Goal: Task Accomplishment & Management: Use online tool/utility

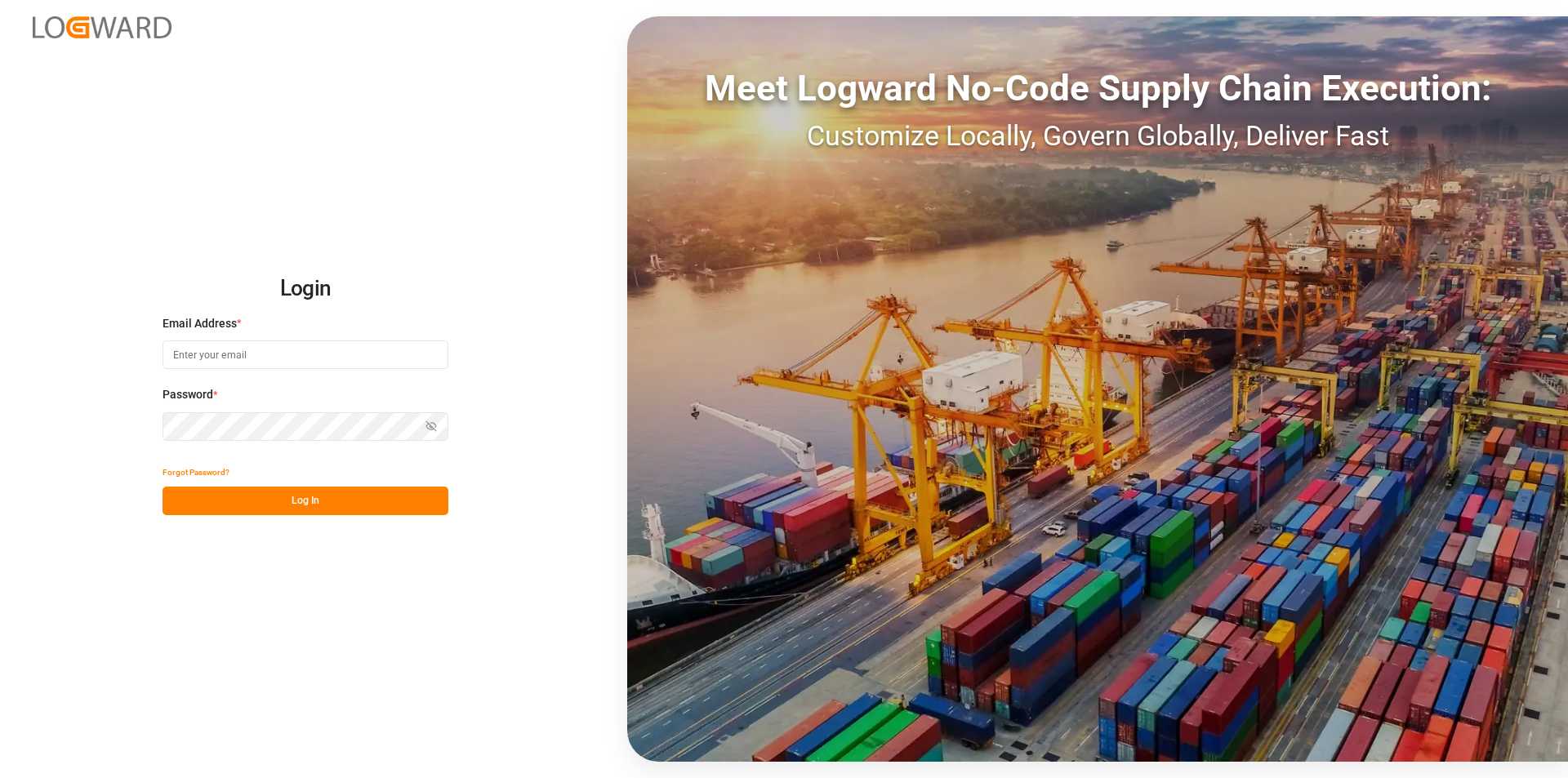
click at [226, 348] on input at bounding box center [305, 354] width 285 height 28
type input "[PERSON_NAME][EMAIL_ADDRESS][PERSON_NAME][DOMAIN_NAME]"
click at [277, 496] on button "Log In" at bounding box center [305, 500] width 285 height 28
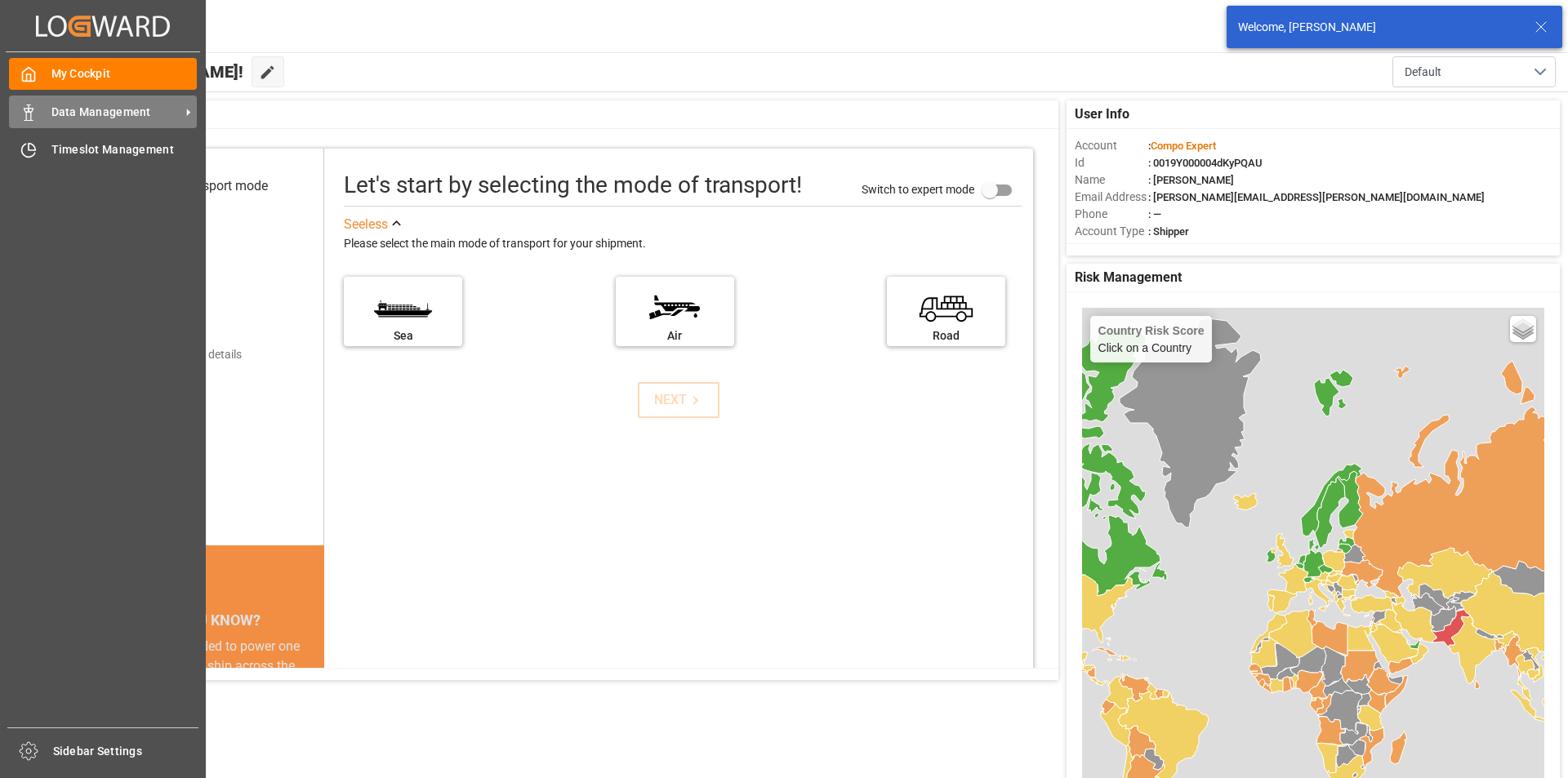
click at [35, 107] on icon at bounding box center [28, 112] width 17 height 17
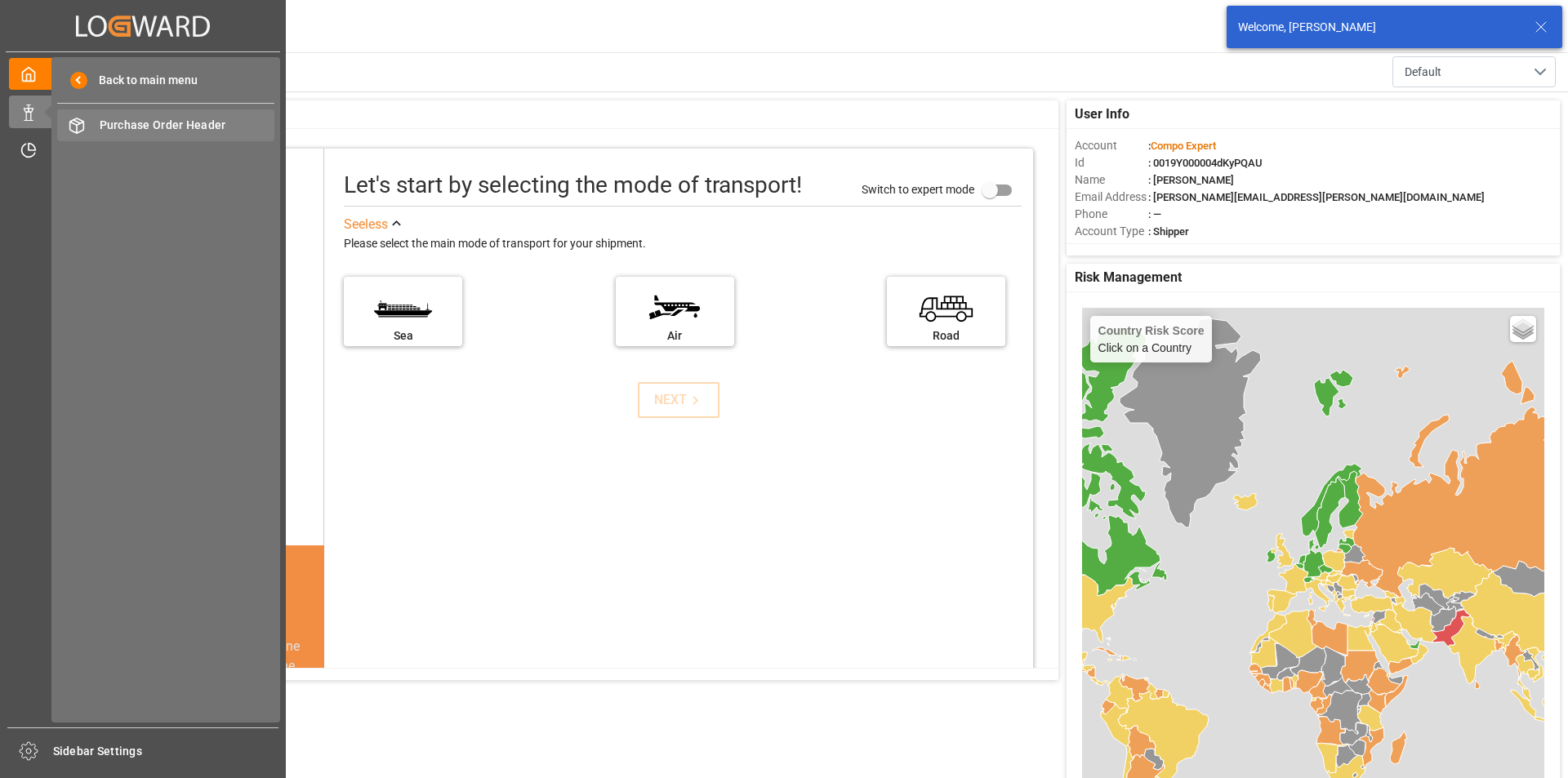
click at [205, 124] on span "Purchase Order Header" at bounding box center [188, 125] width 176 height 18
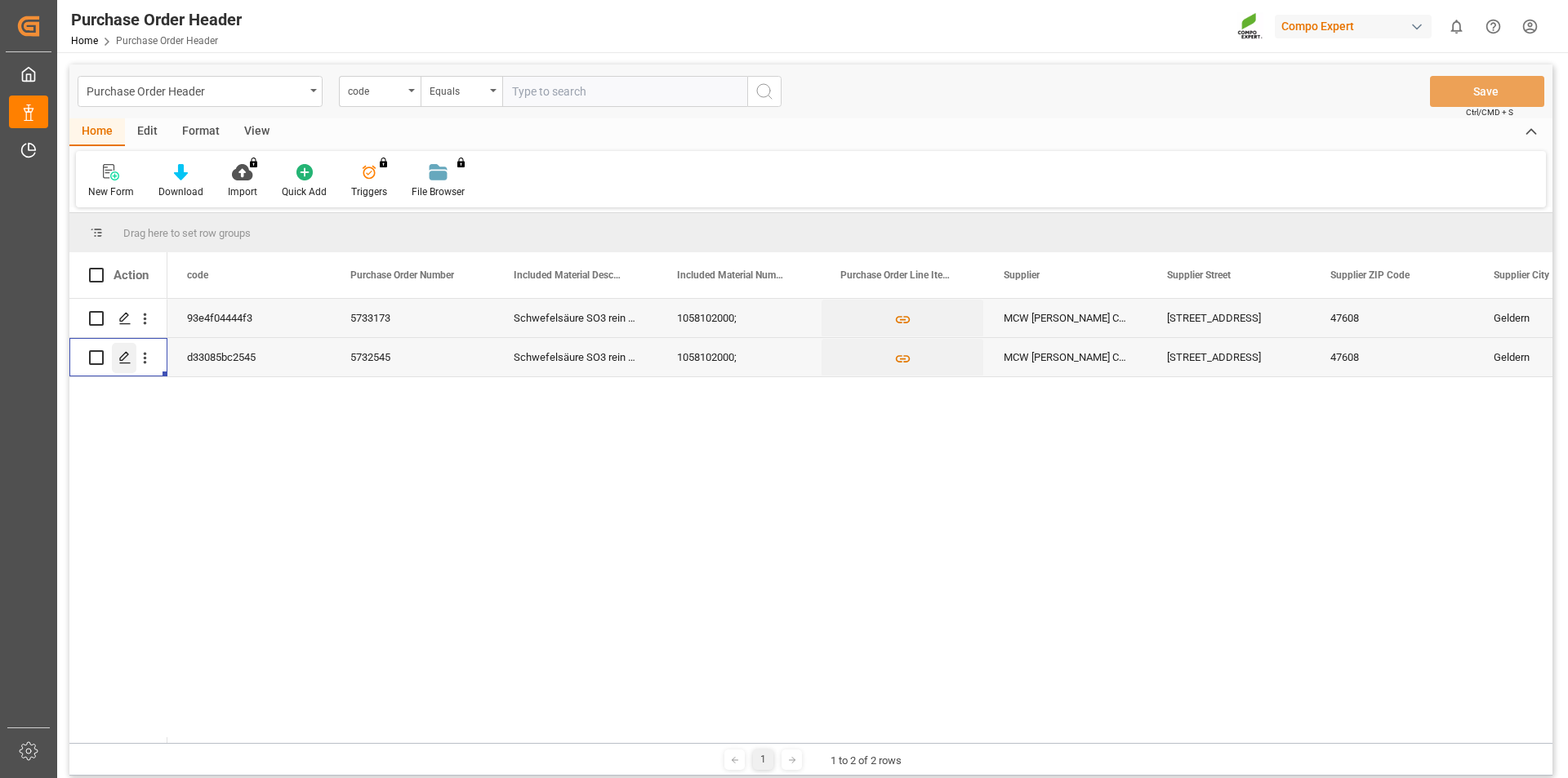
click at [123, 356] on icon "Press SPACE to select this row." at bounding box center [124, 357] width 13 height 13
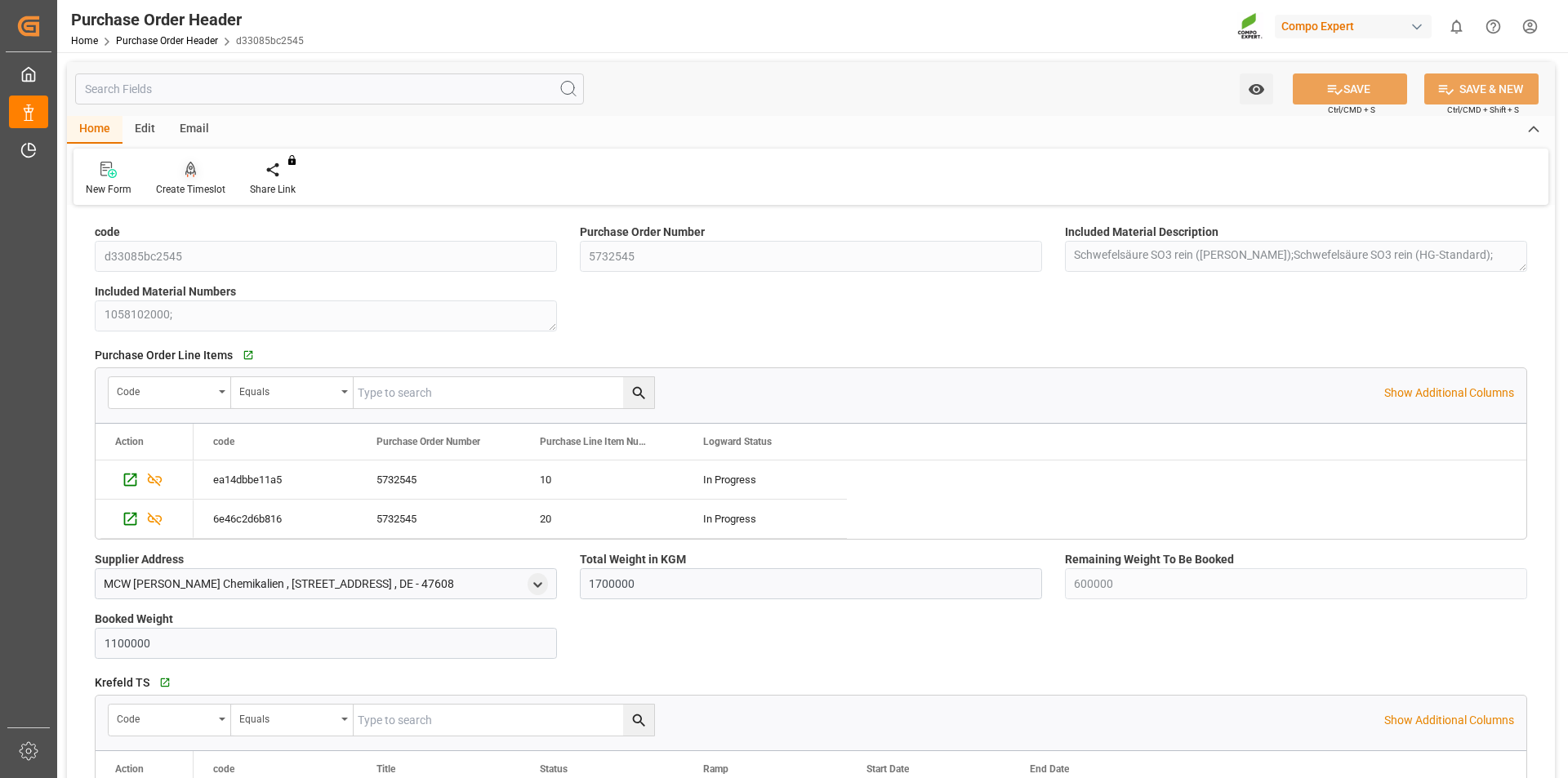
click at [189, 175] on icon at bounding box center [192, 169] width 12 height 17
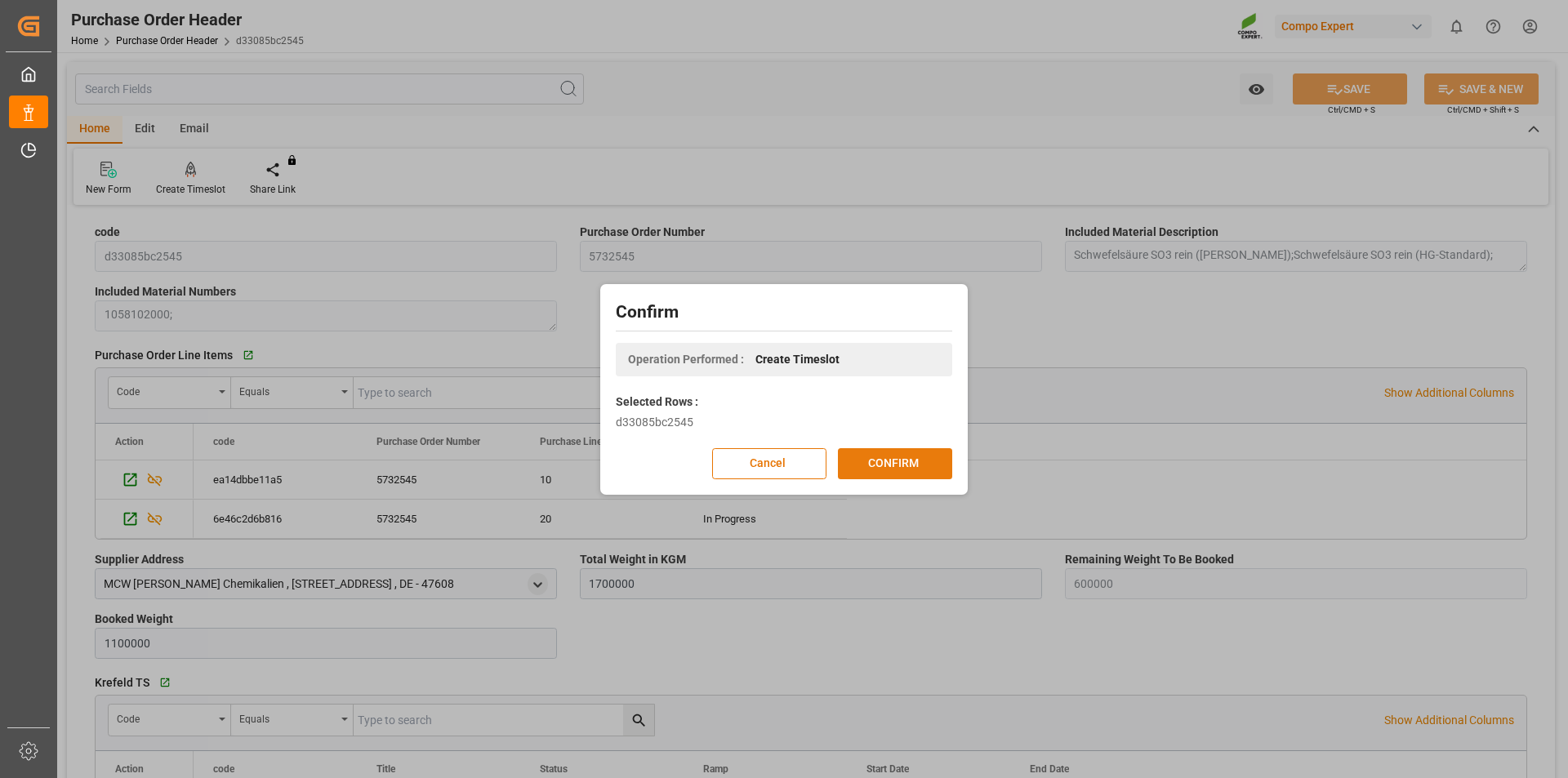
click at [871, 456] on button "CONFIRM" at bounding box center [894, 464] width 114 height 31
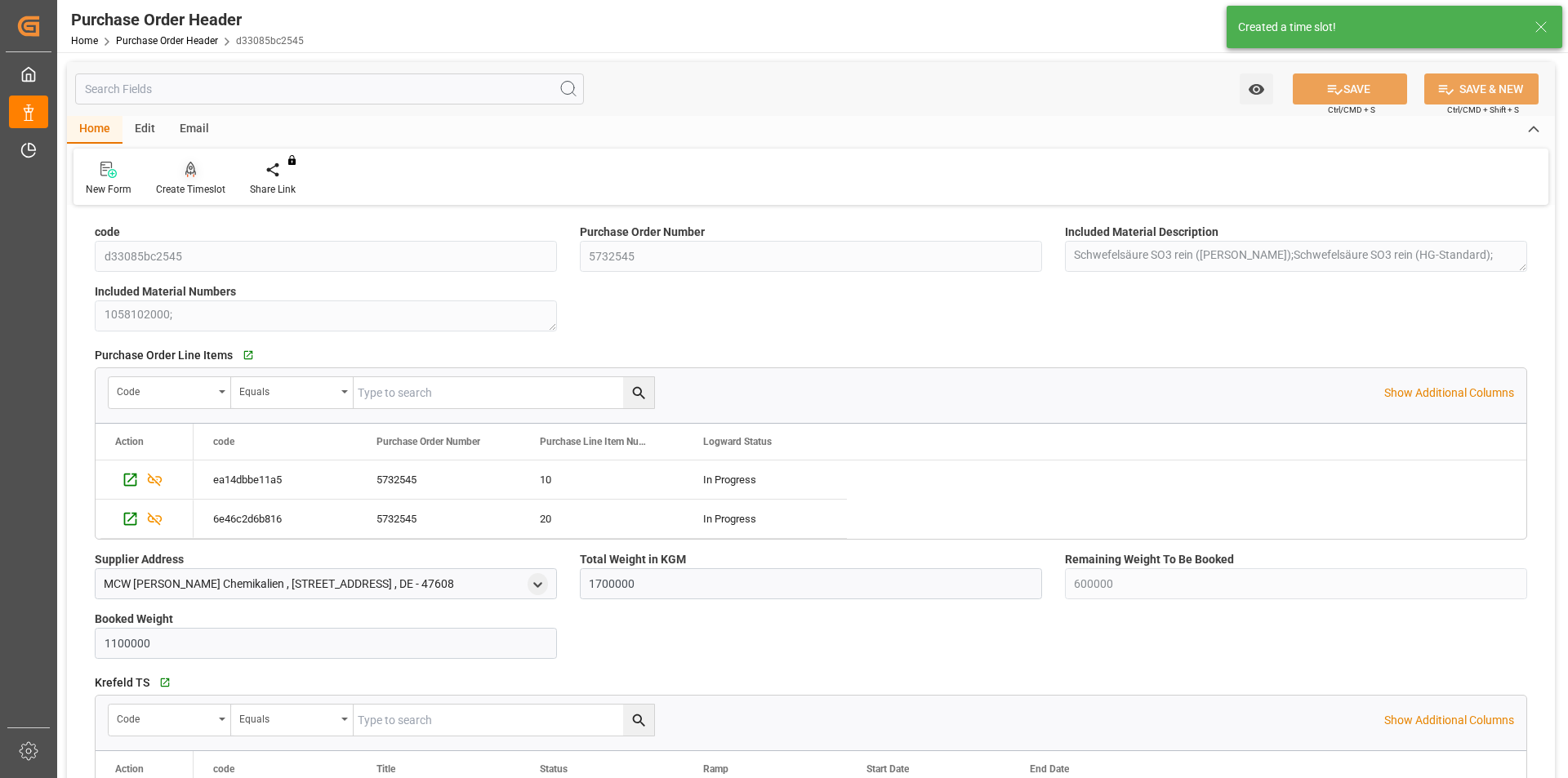
click at [186, 168] on icon at bounding box center [192, 169] width 12 height 17
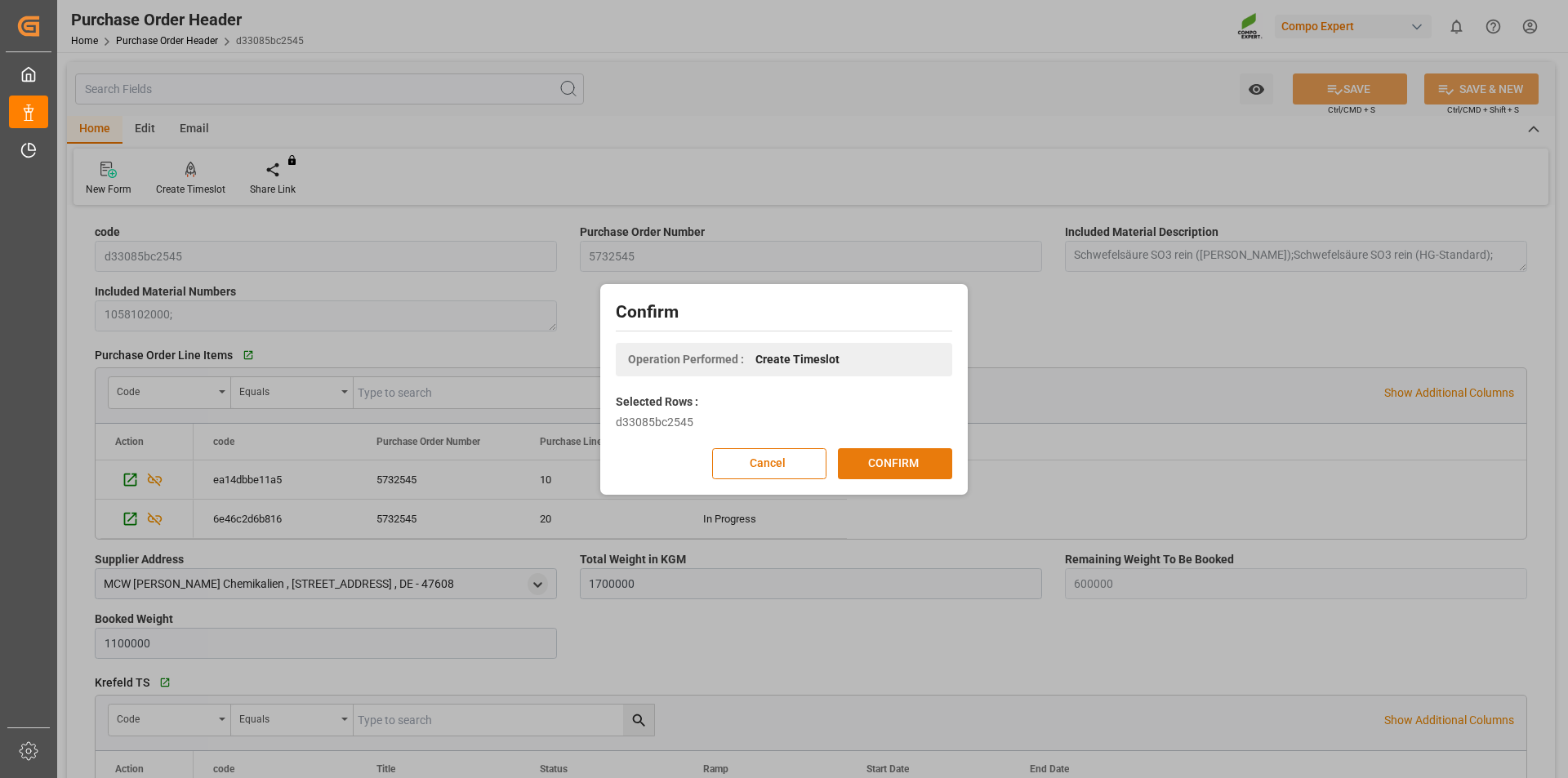
click at [892, 457] on button "CONFIRM" at bounding box center [894, 464] width 114 height 31
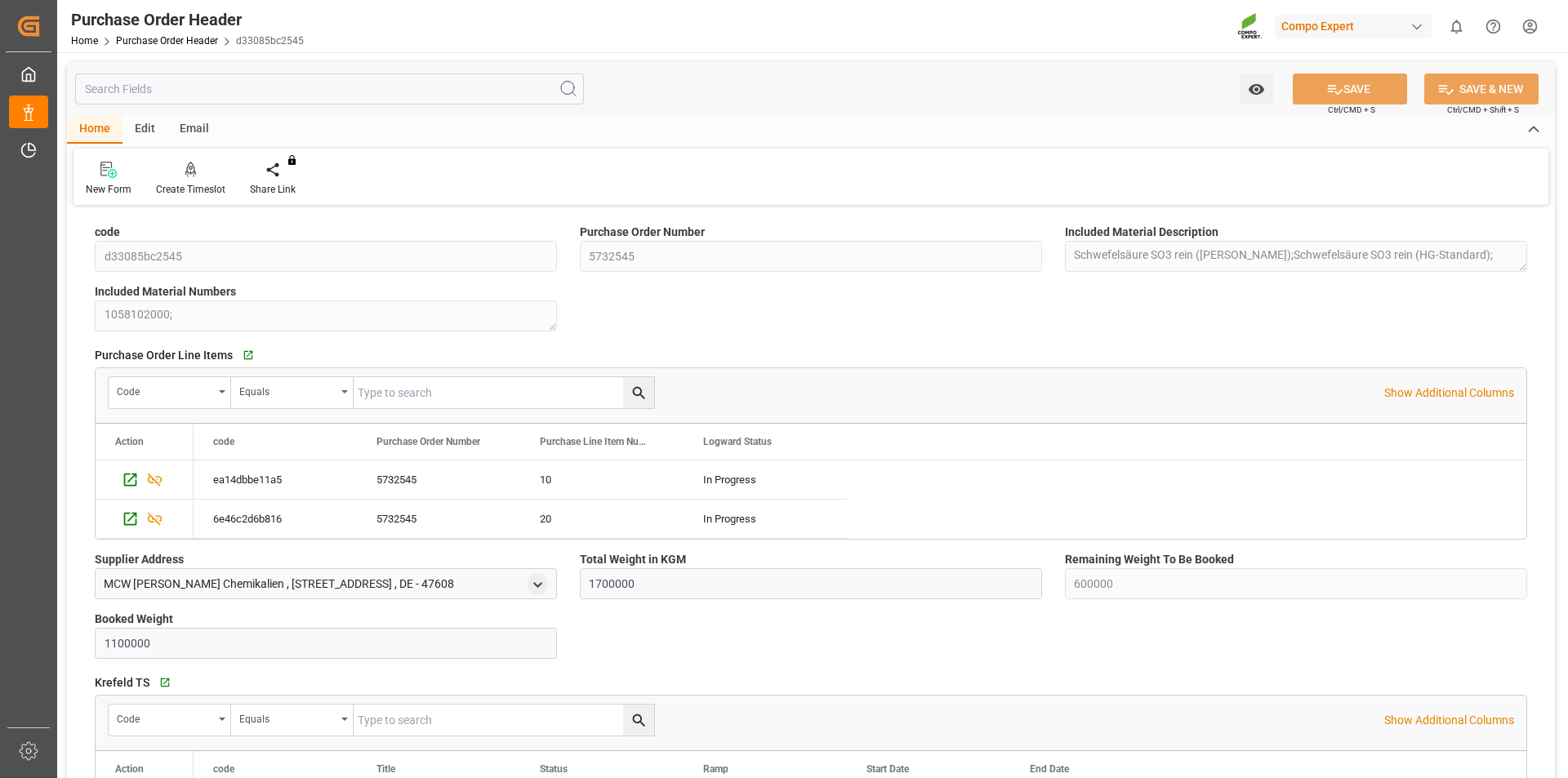
click at [1537, 29] on html "Created by potrace 1.15, written by [PERSON_NAME] [DATE]-[DATE] Created by potr…" at bounding box center [784, 389] width 1568 height 778
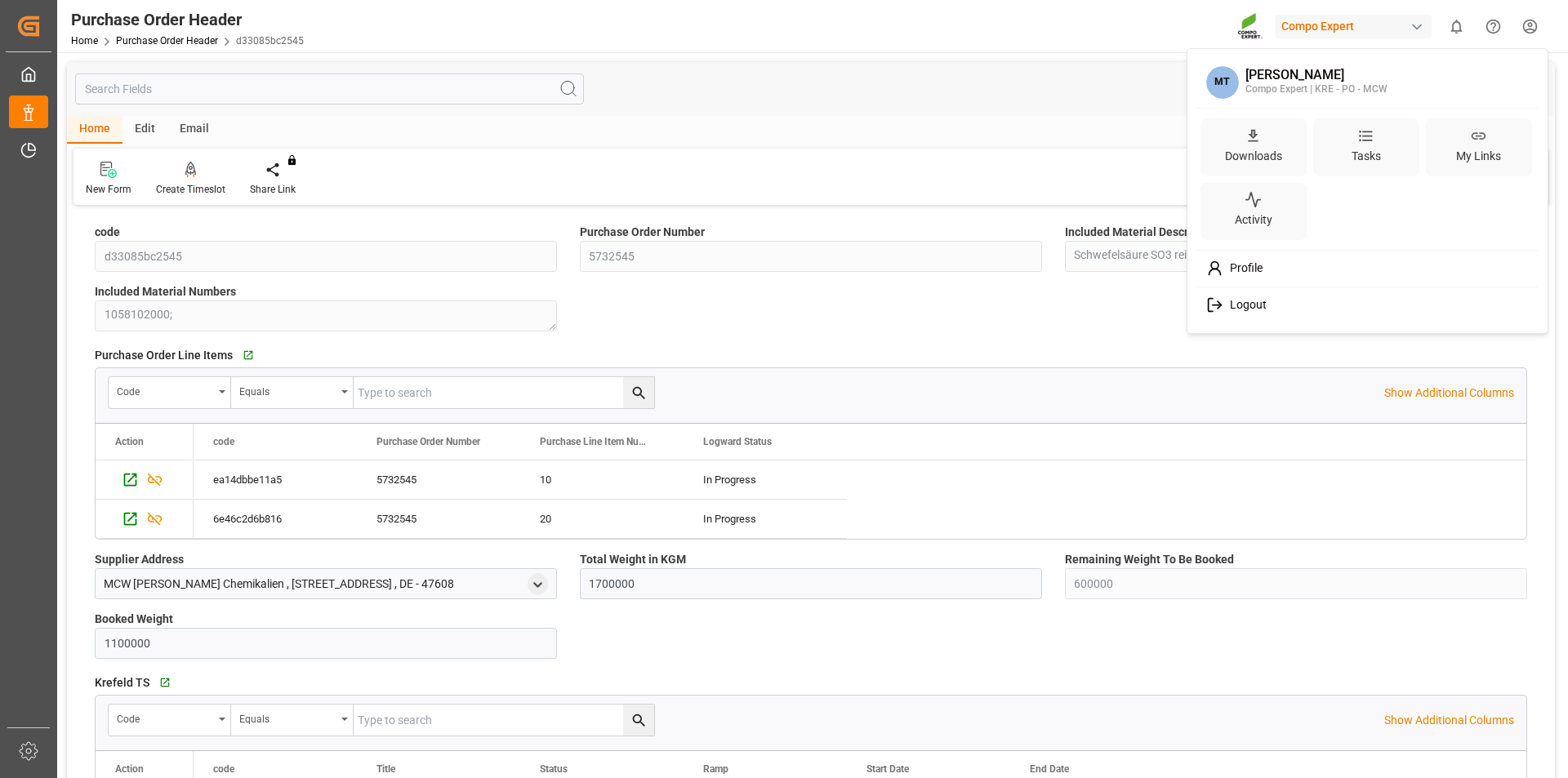
click at [1267, 300] on div "Logout" at bounding box center [1368, 305] width 334 height 30
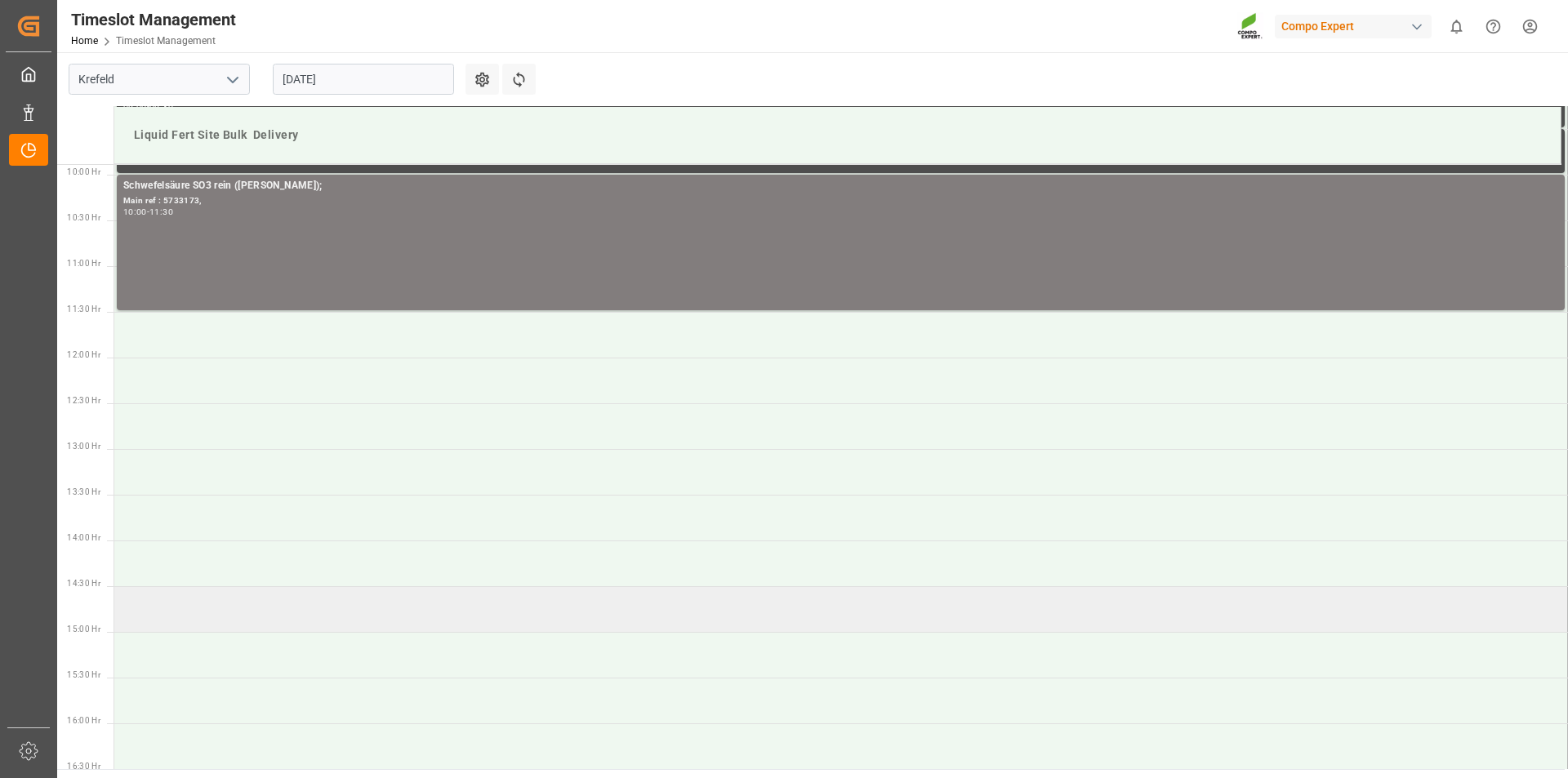
scroll to position [1067, 0]
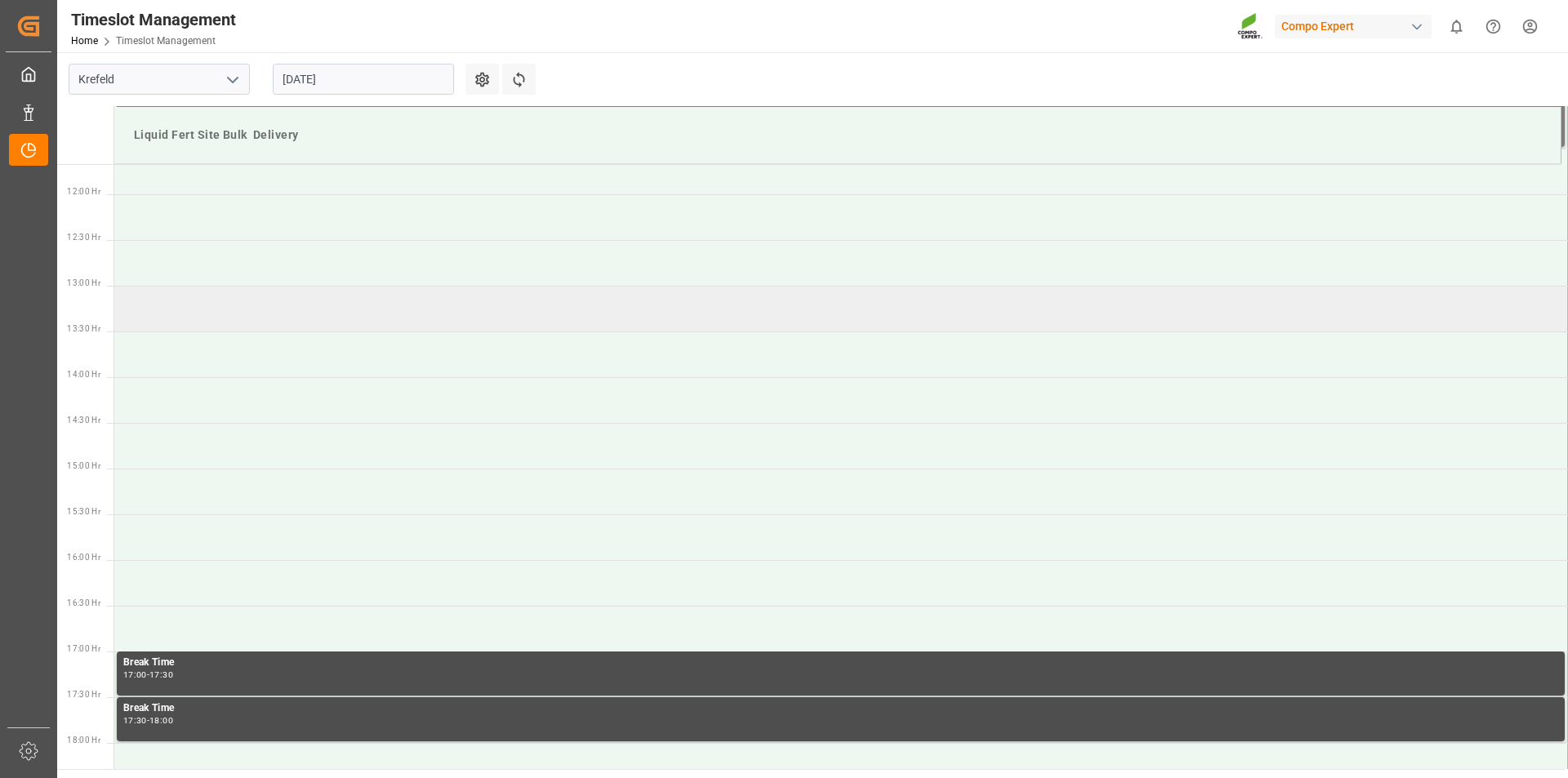
click at [186, 310] on td at bounding box center [841, 308] width 1454 height 46
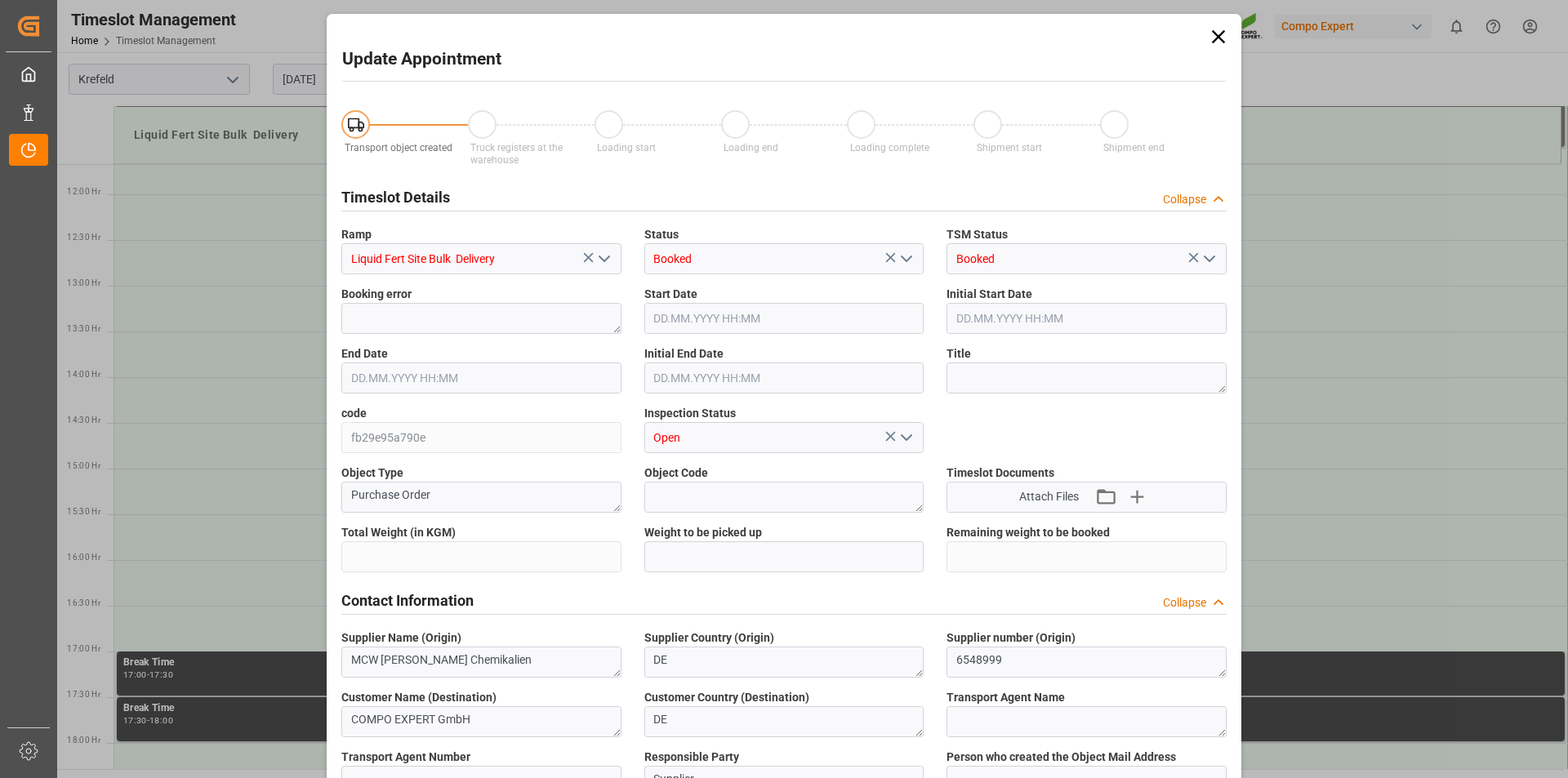
type input "1700000"
type input "600000"
type input "26.08.2025 13:00"
type input "26.08.2025 13:30"
type input "26.08.2025 09:09"
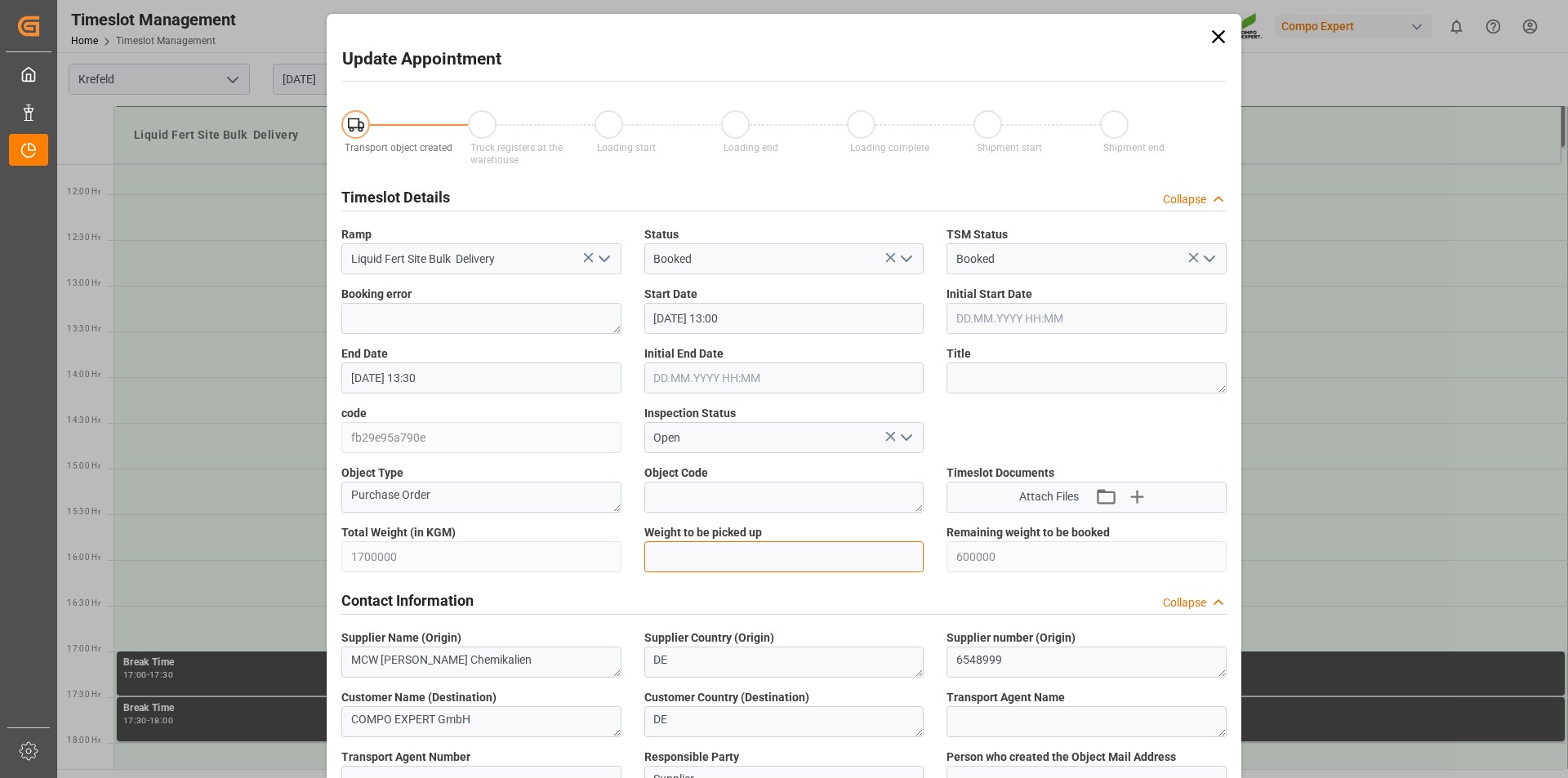
click at [691, 558] on input "text" at bounding box center [784, 557] width 281 height 31
type input "25000"
click at [1108, 375] on textarea at bounding box center [1086, 378] width 281 height 31
type textarea "162802 Tauschlag"
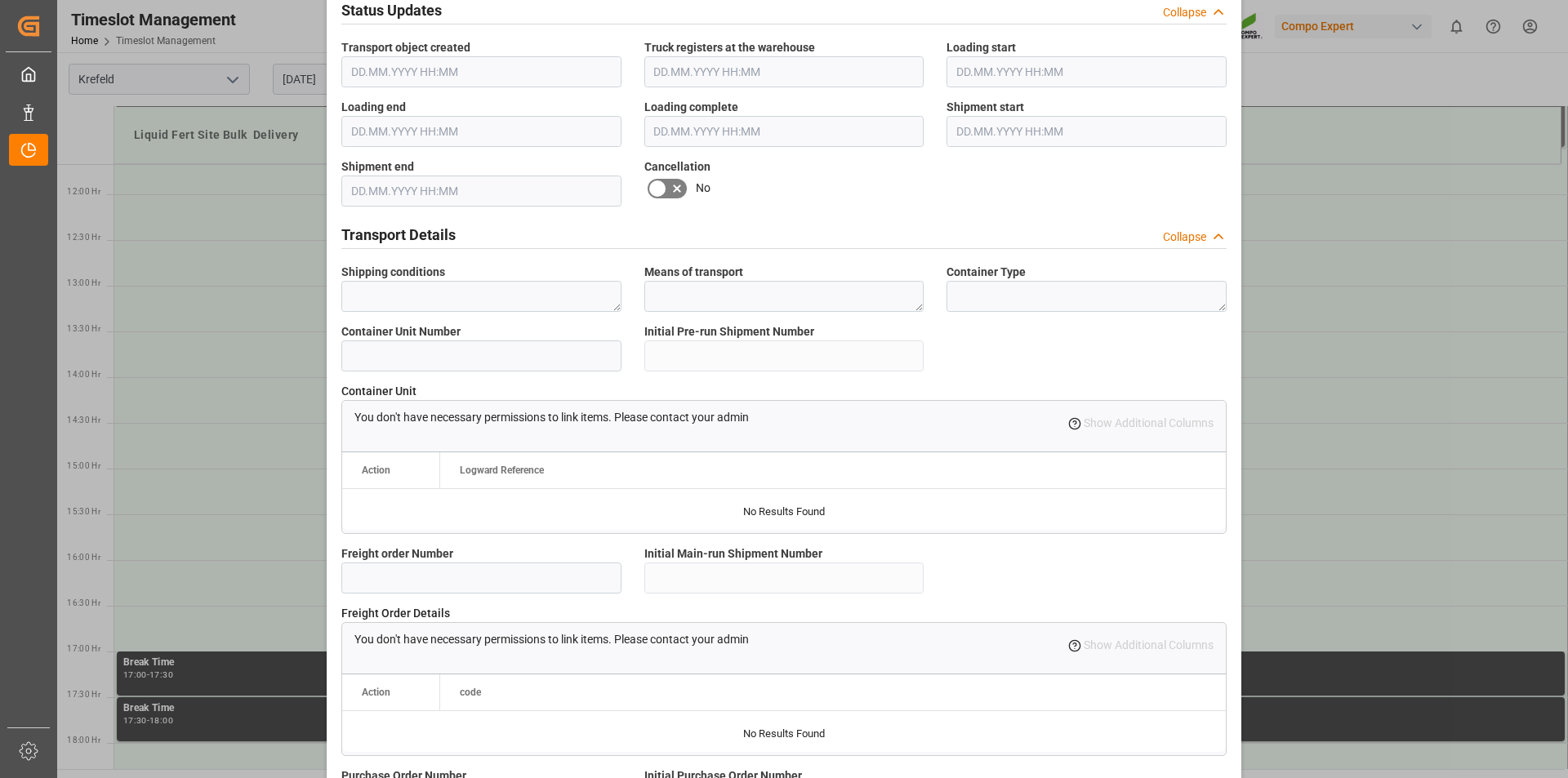
scroll to position [1372, 0]
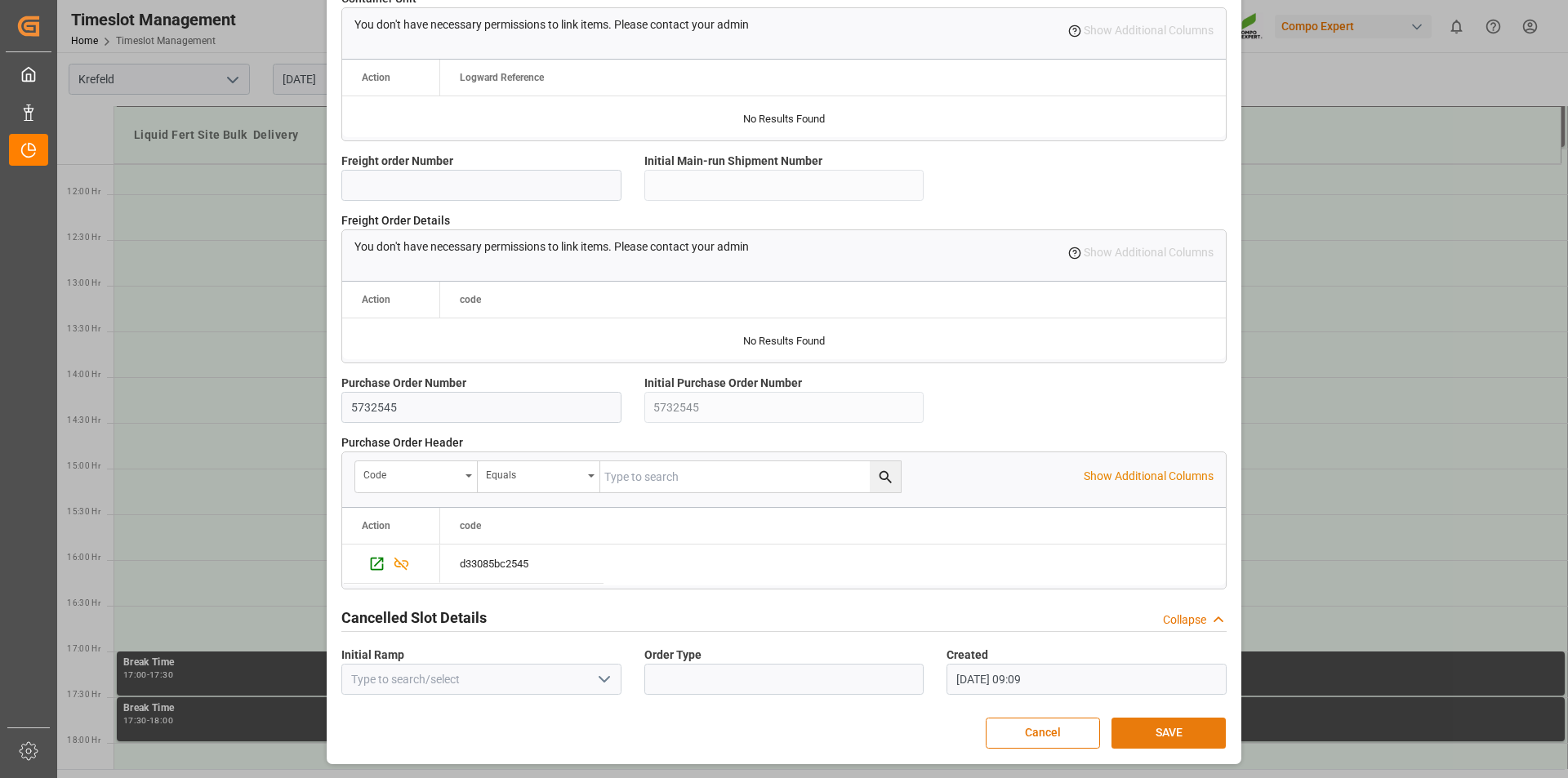
click at [1169, 738] on button "SAVE" at bounding box center [1168, 733] width 114 height 31
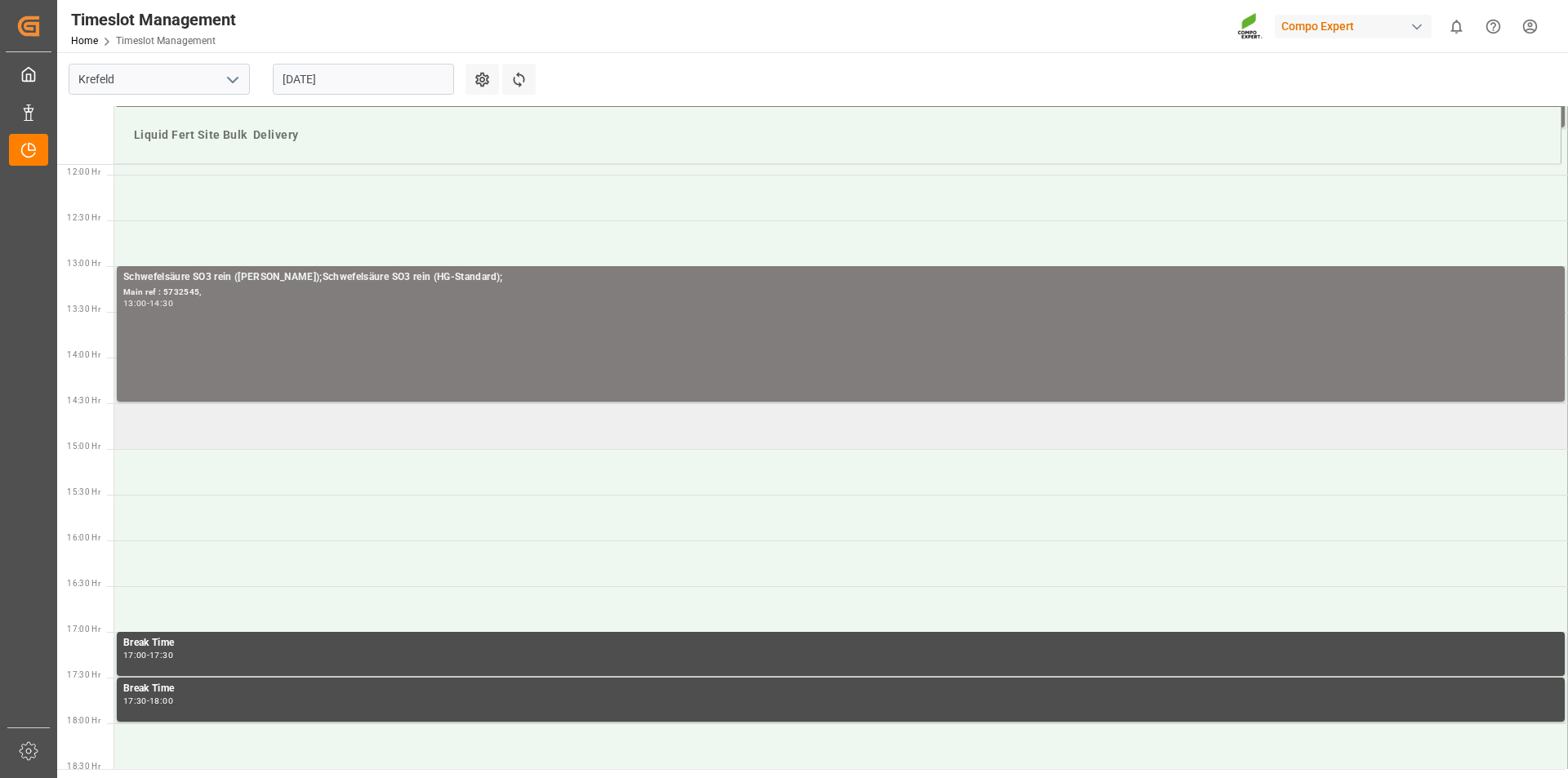
scroll to position [924, 0]
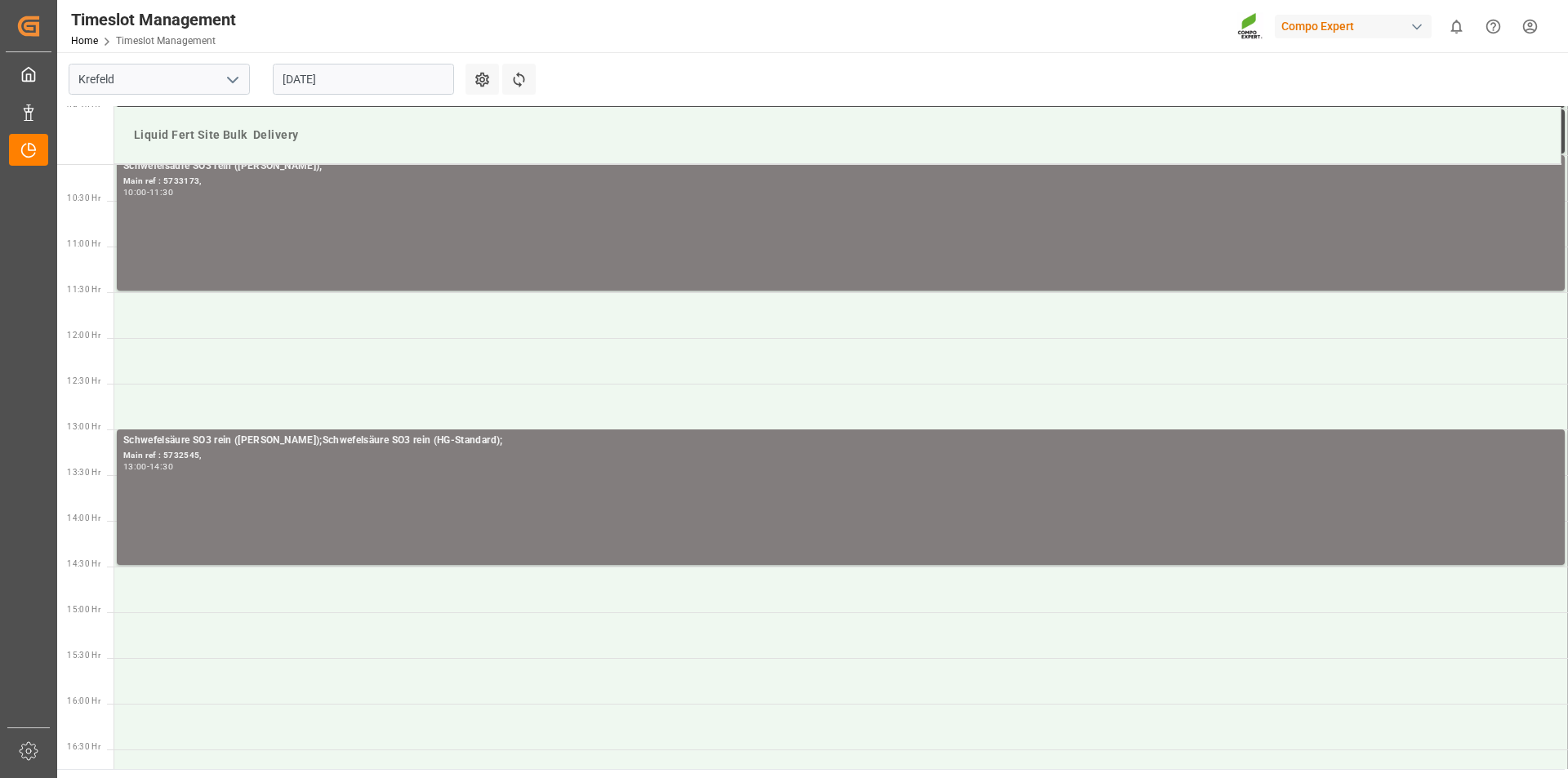
click at [1535, 25] on html "Created by potrace 1.15, written by Peter Selinger 2001-2017 Created by potrace…" at bounding box center [784, 389] width 1568 height 778
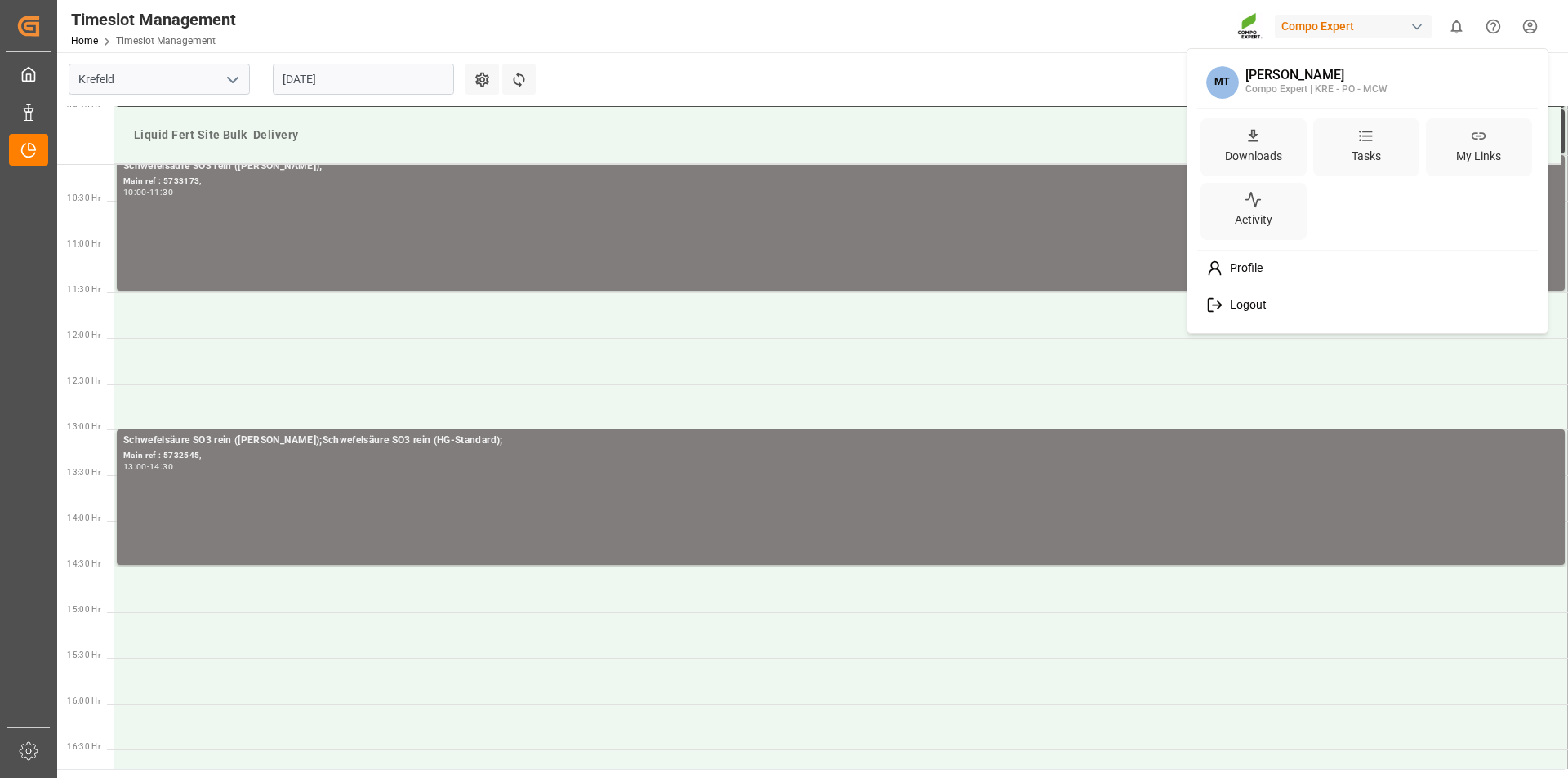
click at [1263, 299] on span "Logout" at bounding box center [1244, 305] width 43 height 15
